Goal: Check status: Check status

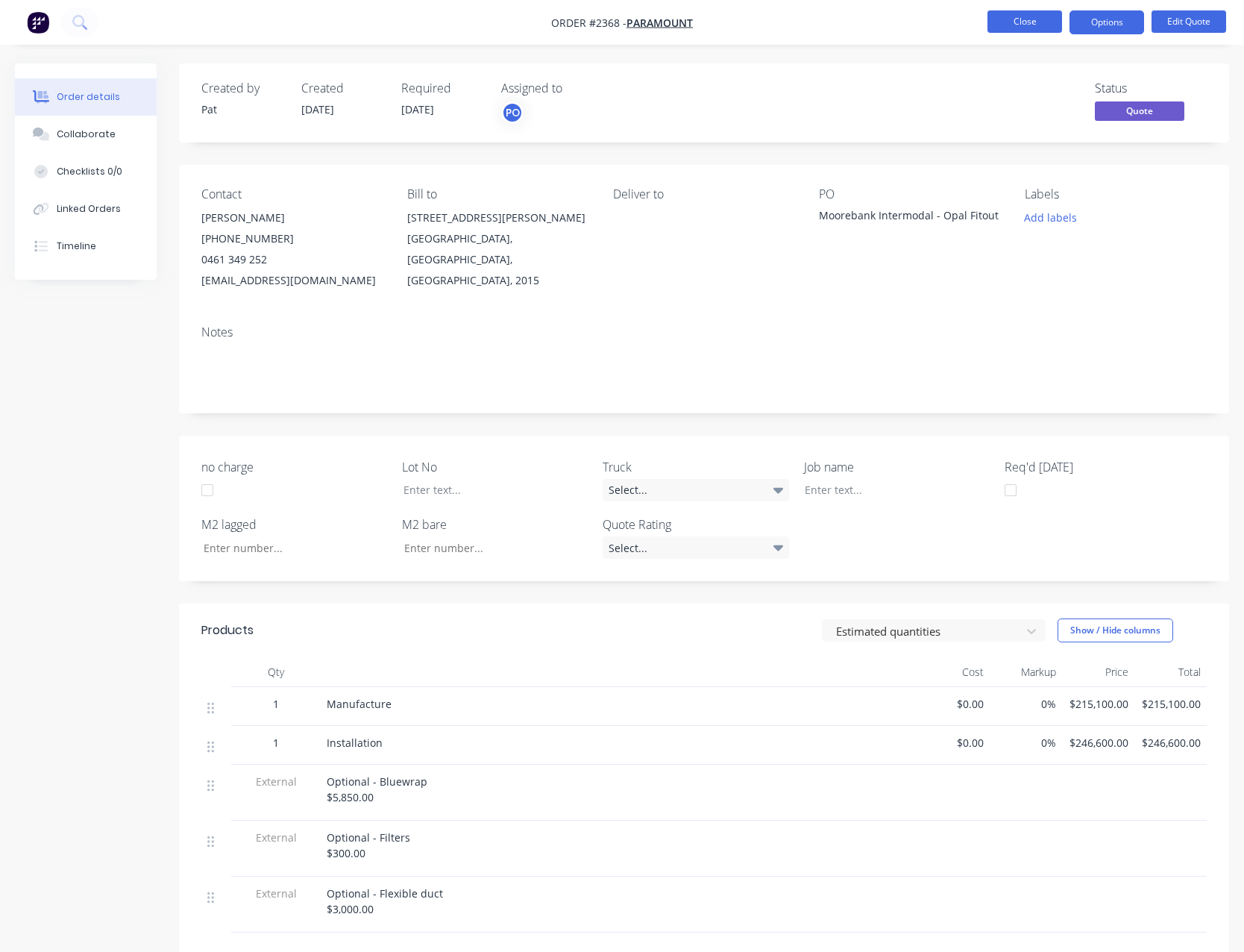
click at [1038, 22] on button "Close" at bounding box center [1025, 22] width 75 height 23
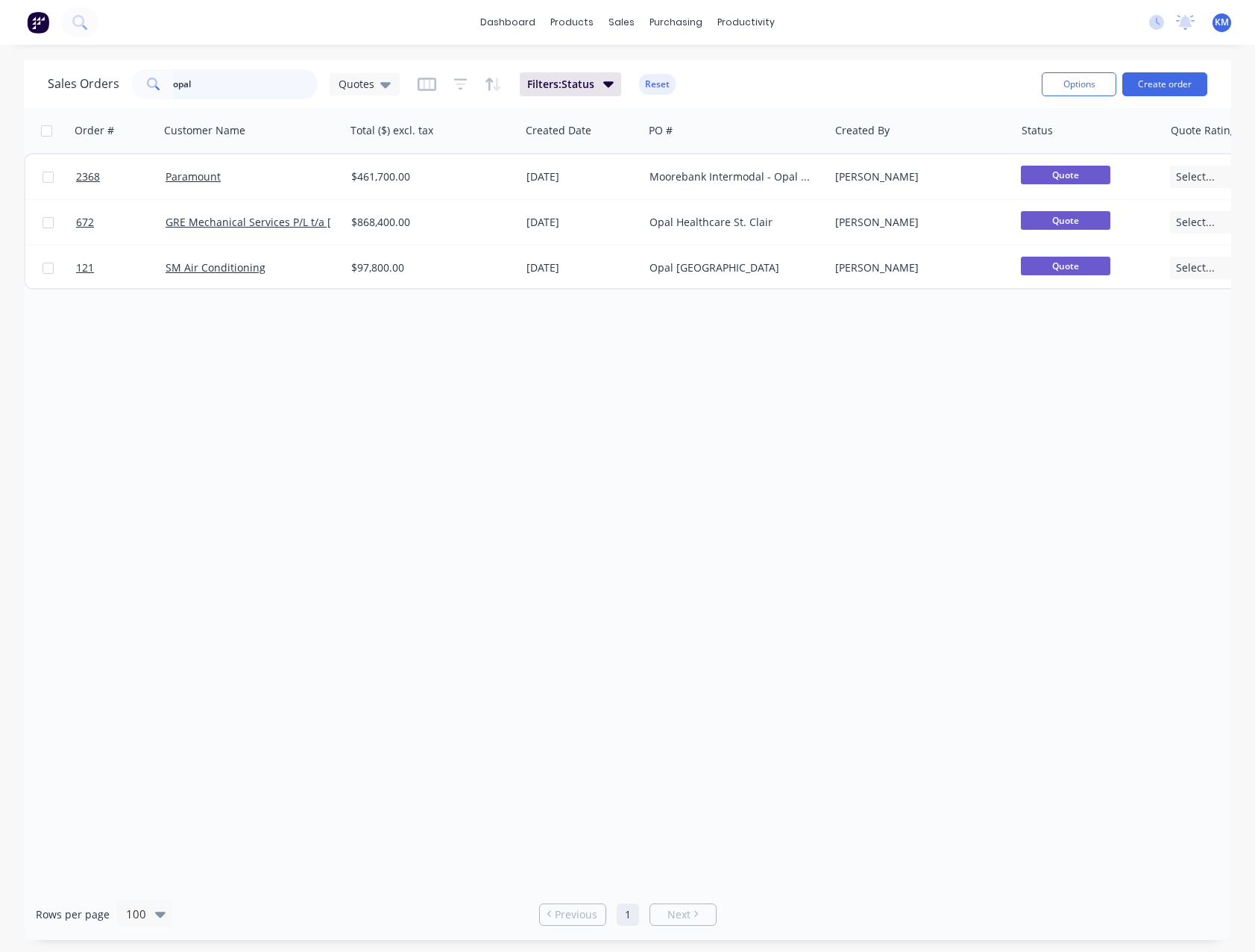
click at [220, 74] on input "opal" at bounding box center [246, 84] width 145 height 29
type input "o"
